Goal: Information Seeking & Learning: Learn about a topic

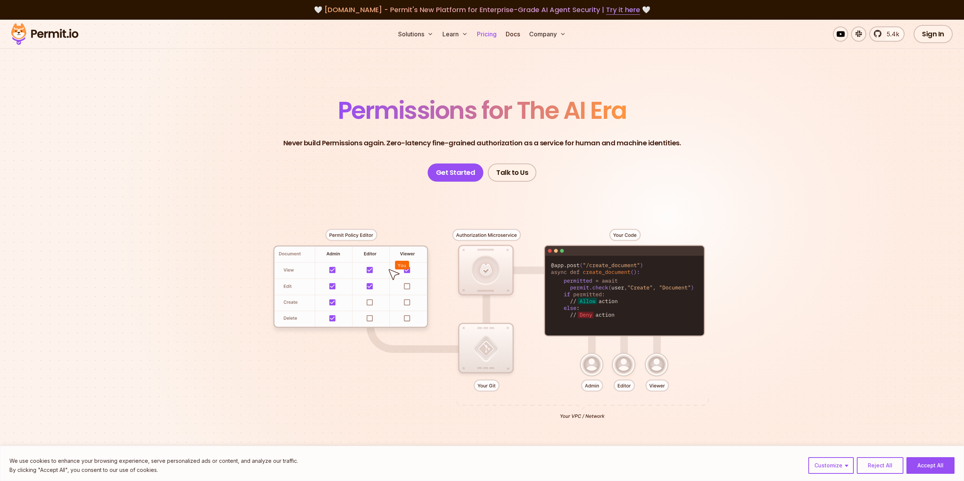
click at [484, 26] on div "Solutions Learn Pricing Docs Company 5.4k Sign In Start Now" at bounding box center [482, 34] width 964 height 29
click at [487, 34] on link "Pricing" at bounding box center [487, 34] width 26 height 15
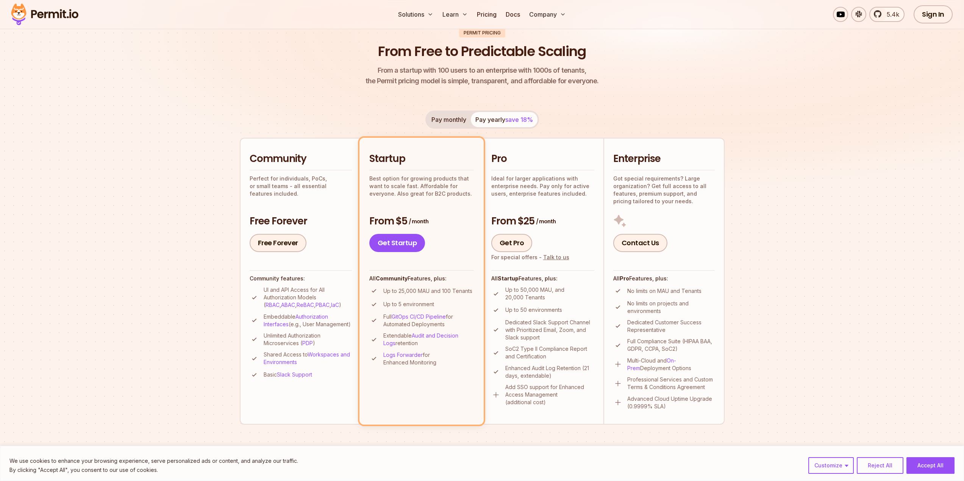
scroll to position [76, 0]
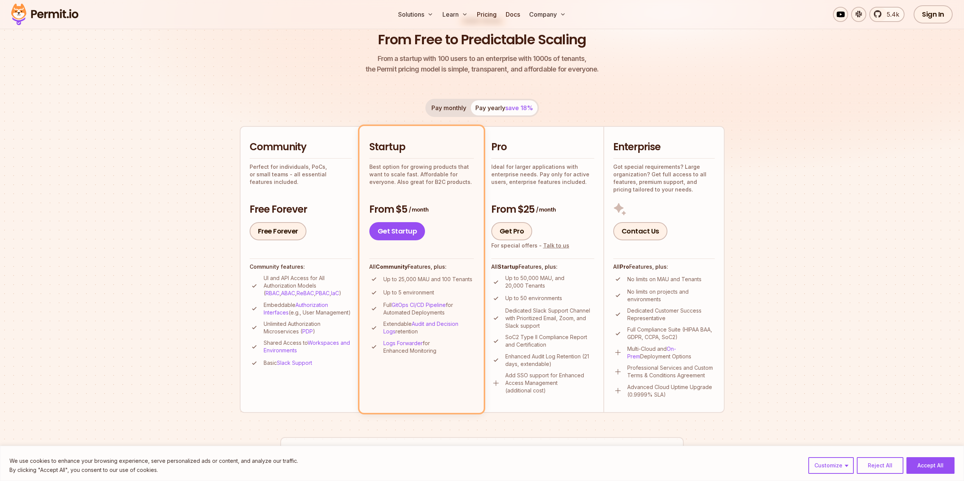
click at [324, 170] on p "Perfect for individuals, PoCs, or small teams - all essential features included." at bounding box center [301, 174] width 102 height 23
click at [932, 474] on div "We use cookies to enhance your browsing experience, serve personalized ads or c…" at bounding box center [481, 466] width 945 height 18
click at [927, 467] on button "Accept All" at bounding box center [930, 466] width 48 height 17
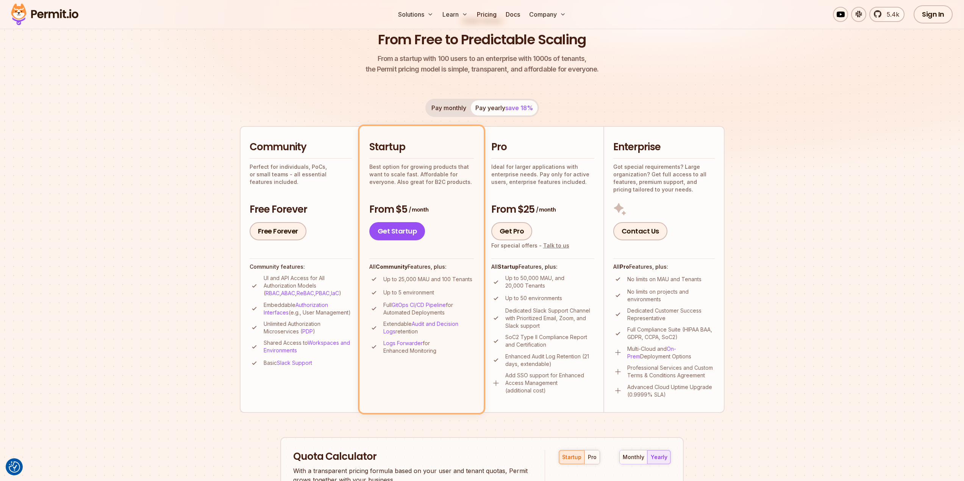
scroll to position [0, 0]
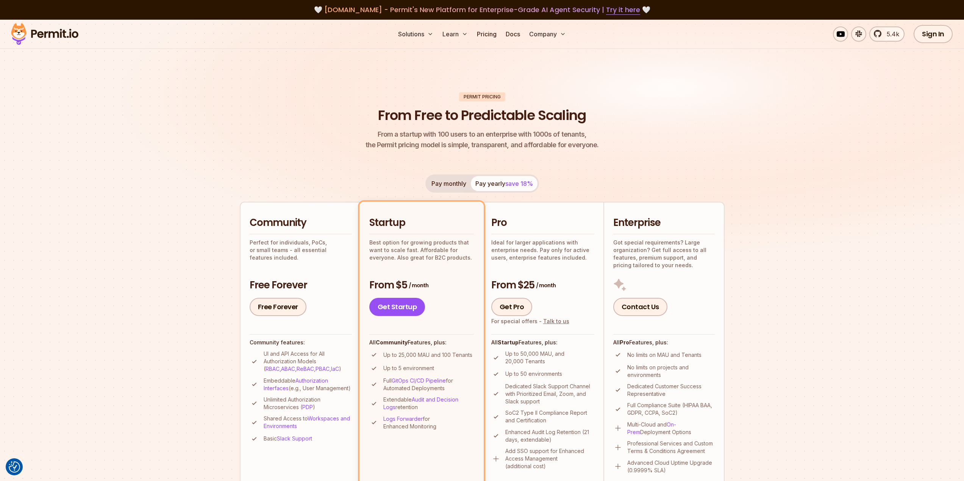
drag, startPoint x: 859, startPoint y: 201, endPoint x: 857, endPoint y: 205, distance: 4.1
click at [859, 201] on img at bounding box center [482, 148] width 964 height 257
